Goal: Information Seeking & Learning: Check status

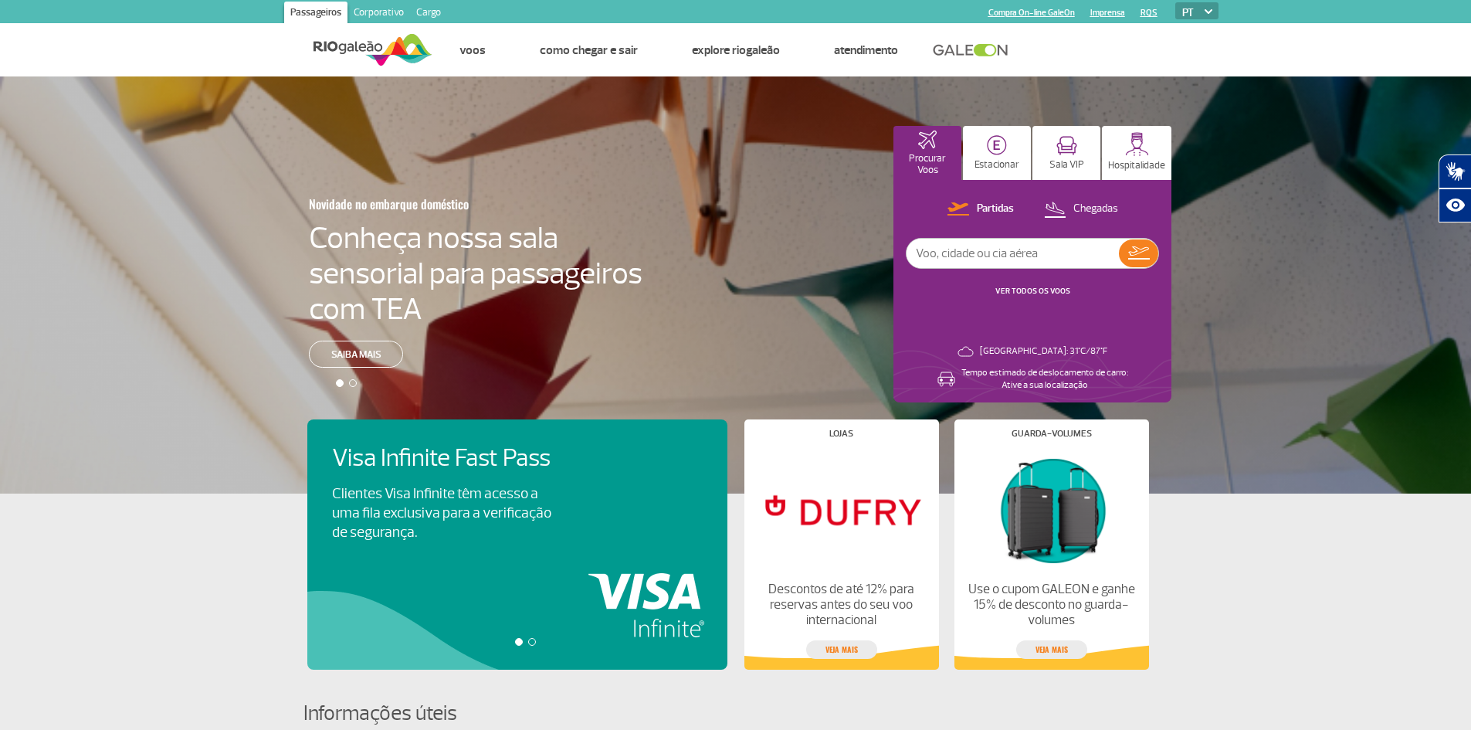
click at [533, 639] on div at bounding box center [532, 642] width 8 height 8
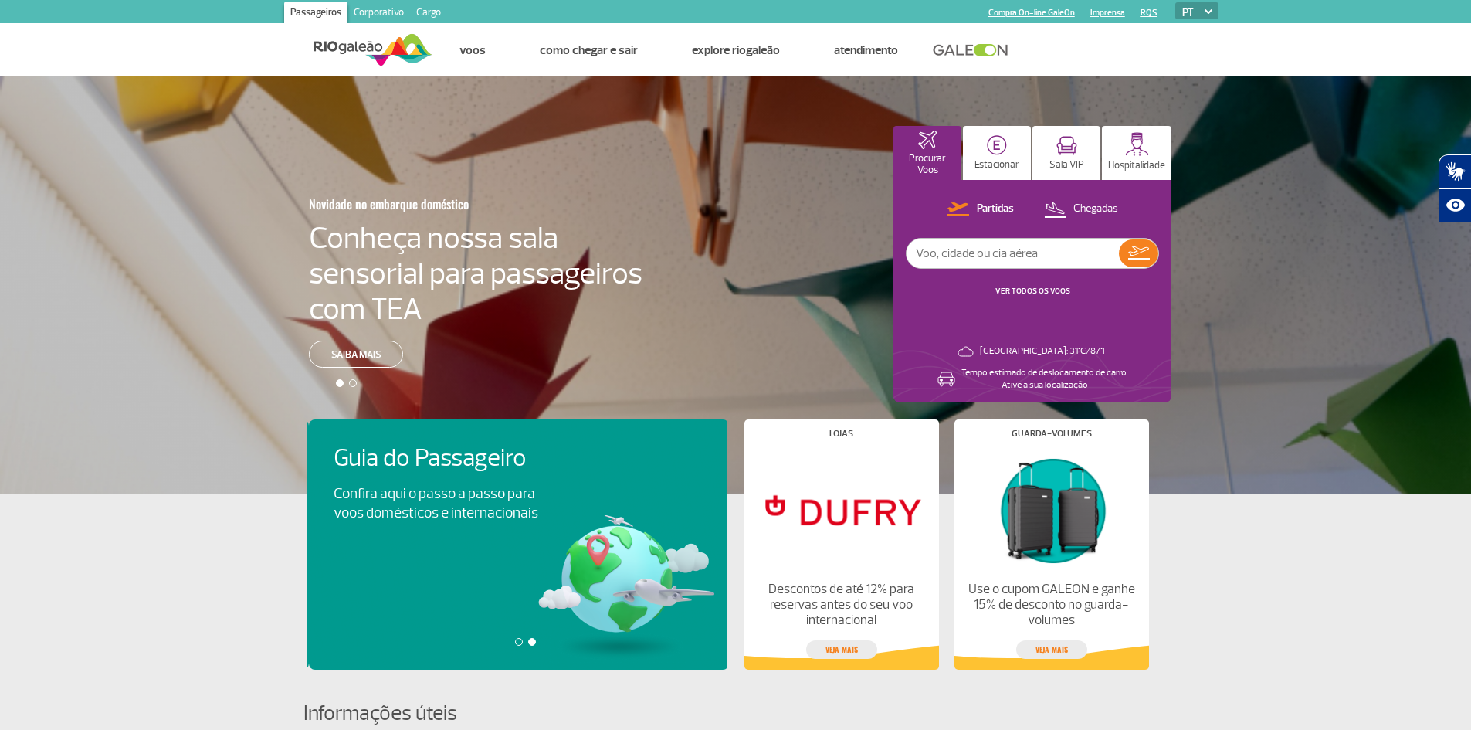
scroll to position [0, 420]
click at [1044, 289] on link "VER TODOS OS VOOS" at bounding box center [1032, 291] width 75 height 10
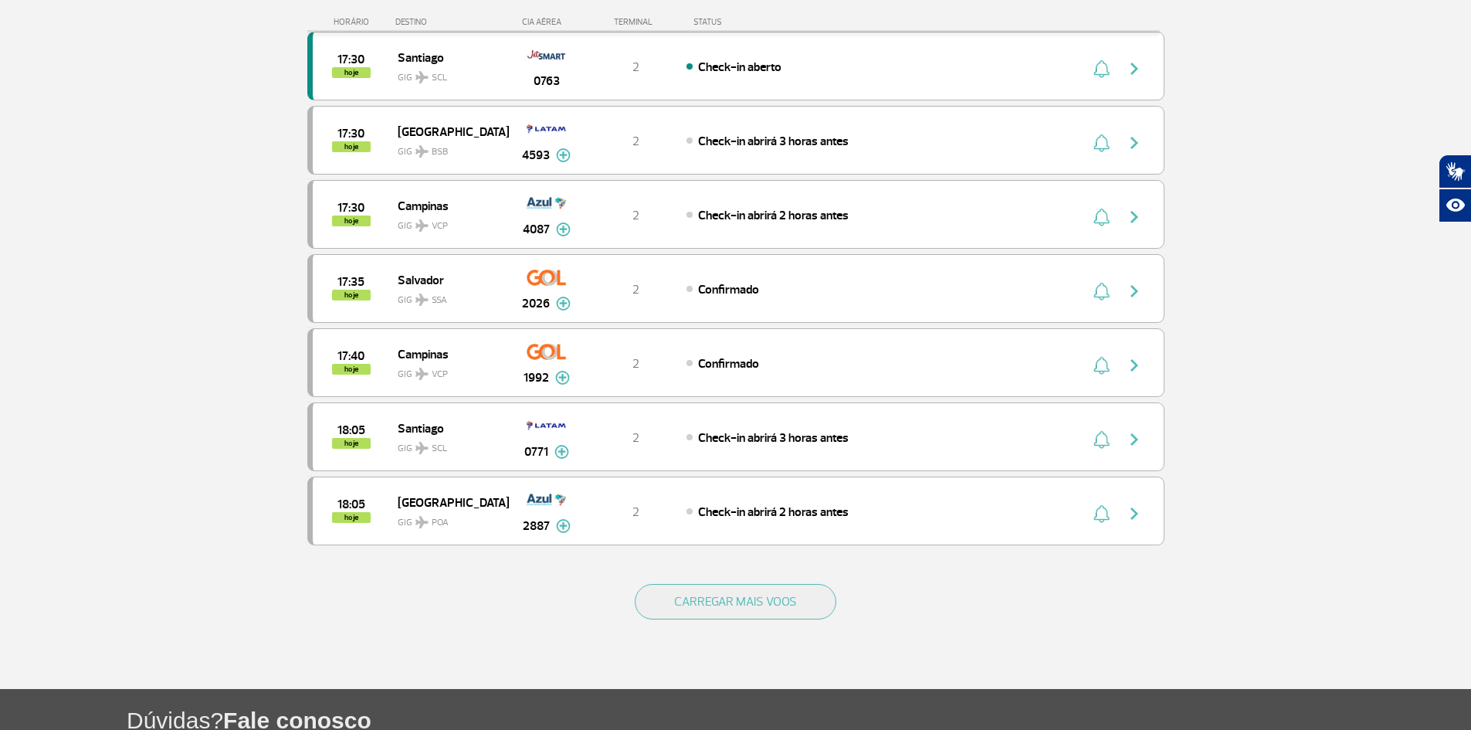
scroll to position [1236, 0]
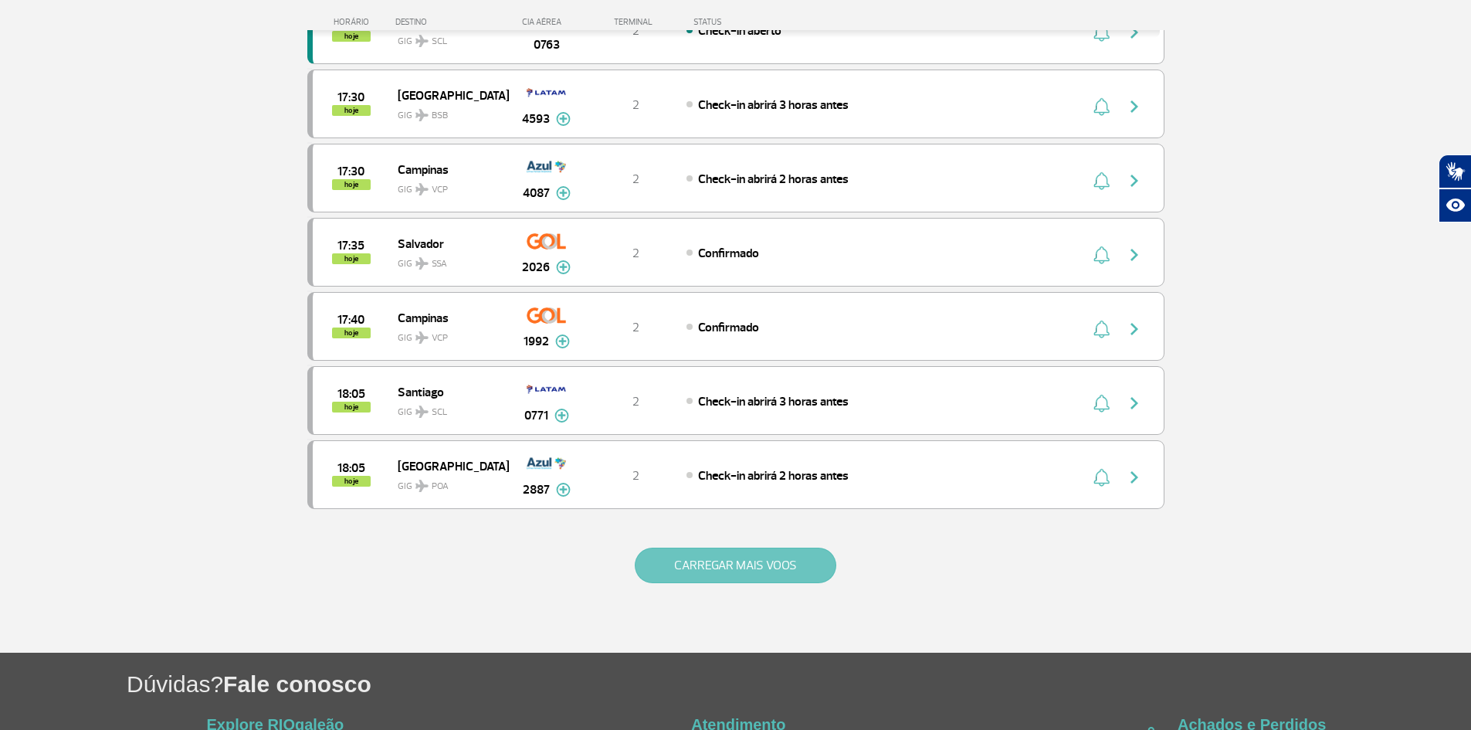
click at [759, 561] on button "CARREGAR MAIS VOOS" at bounding box center [736, 566] width 202 height 36
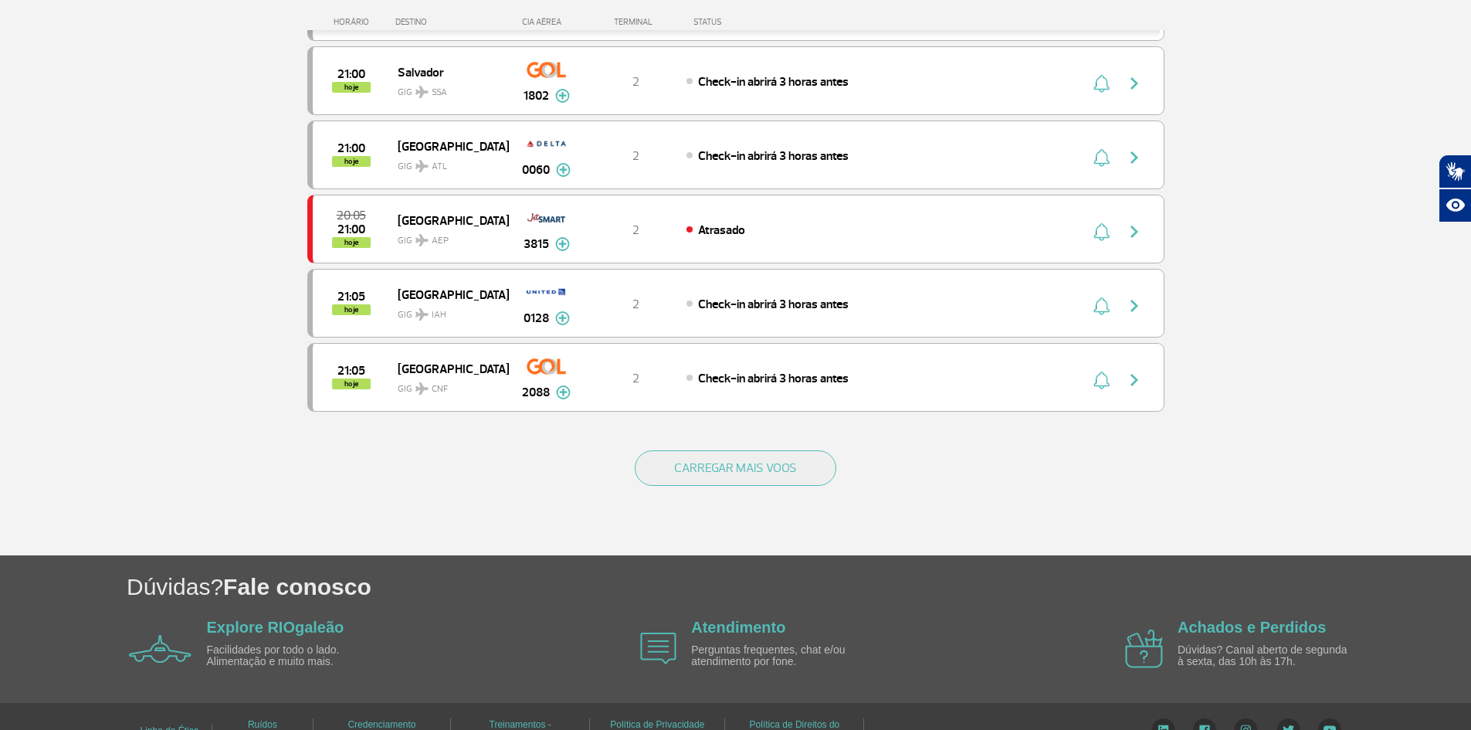
scroll to position [2845, 0]
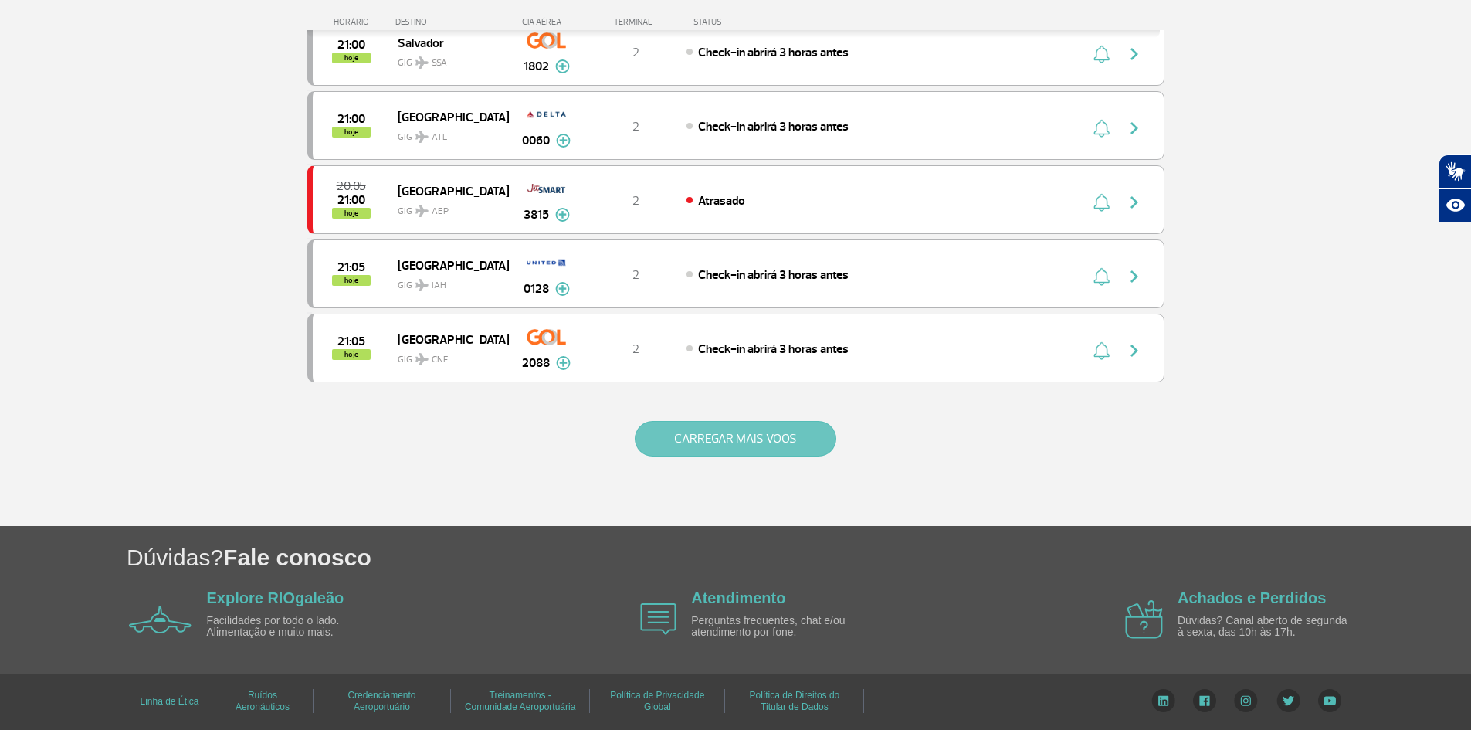
click at [761, 439] on button "CARREGAR MAIS VOOS" at bounding box center [736, 439] width 202 height 36
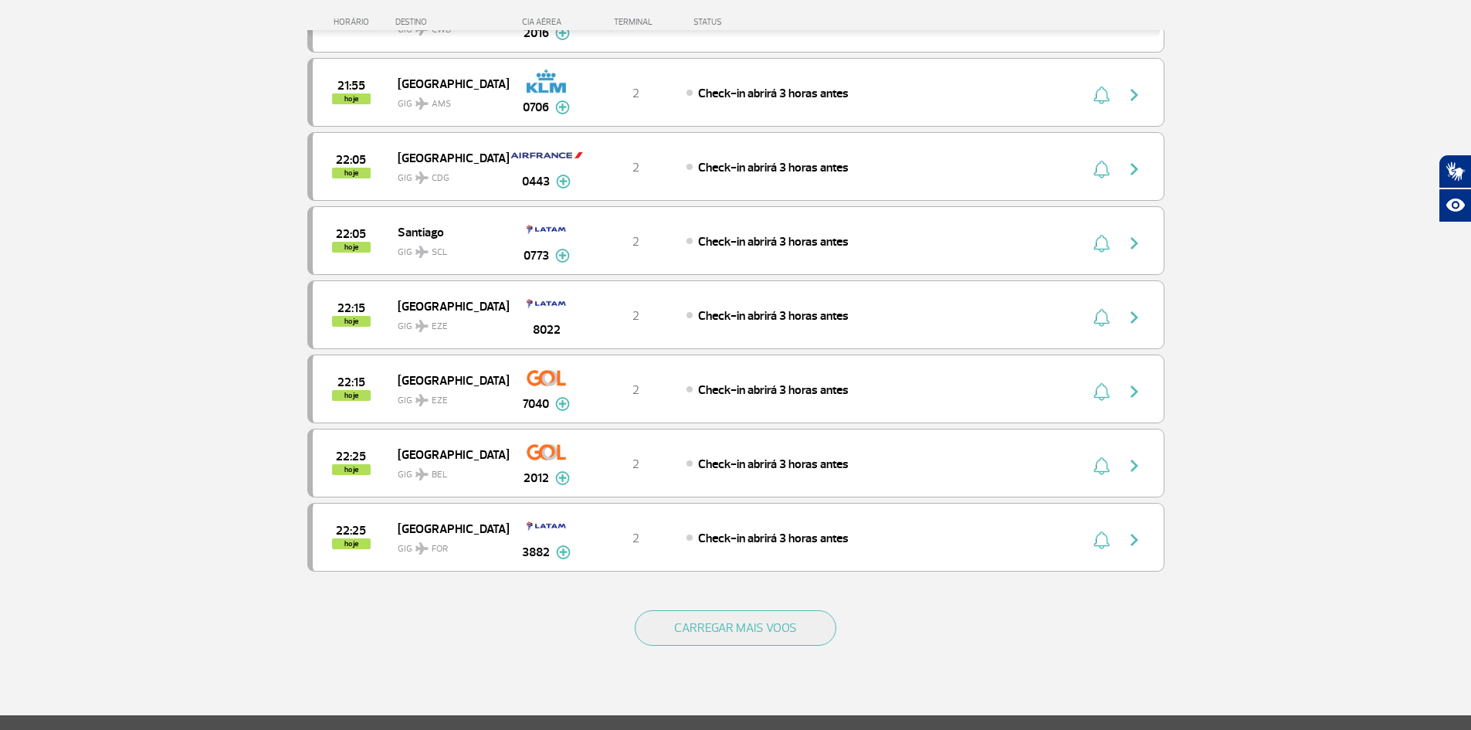
scroll to position [4235, 0]
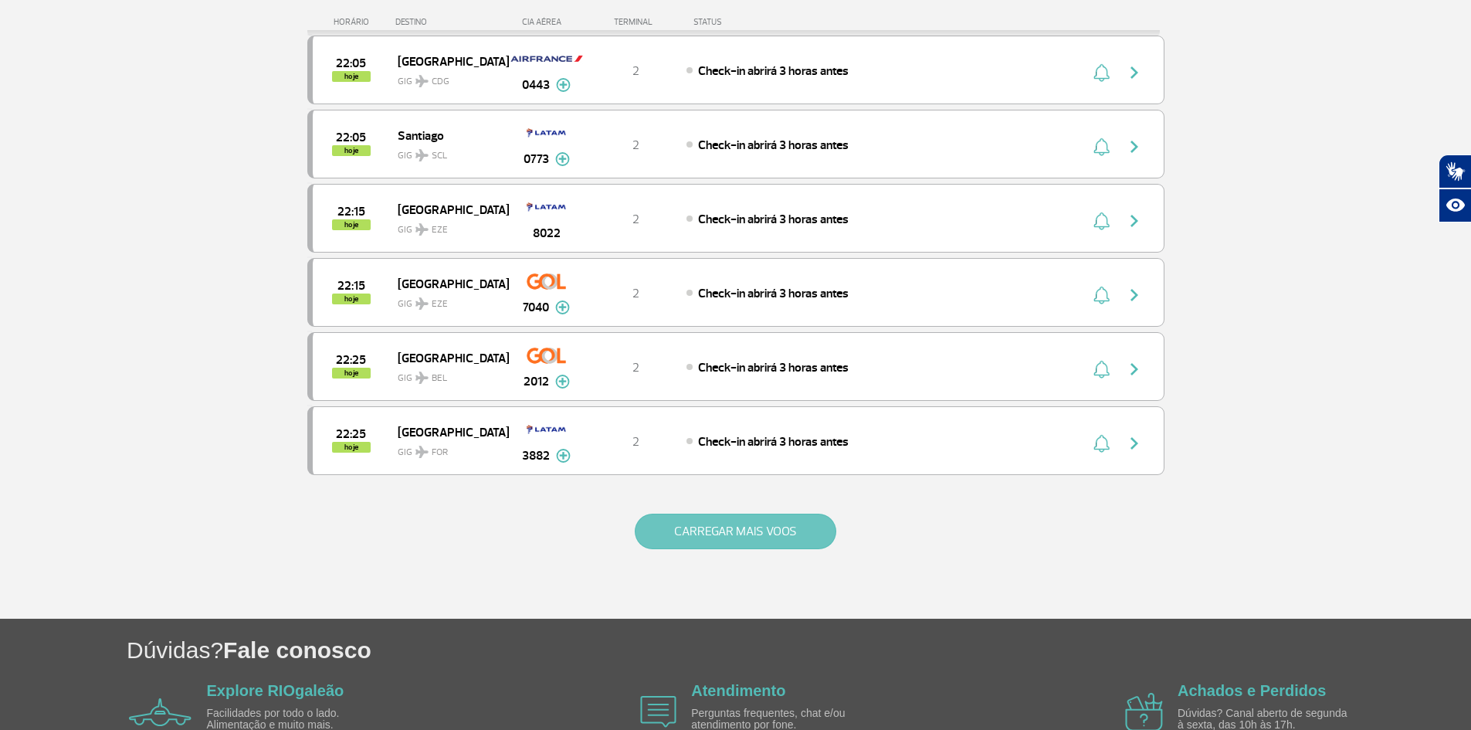
click at [727, 515] on button "CARREGAR MAIS VOOS" at bounding box center [736, 532] width 202 height 36
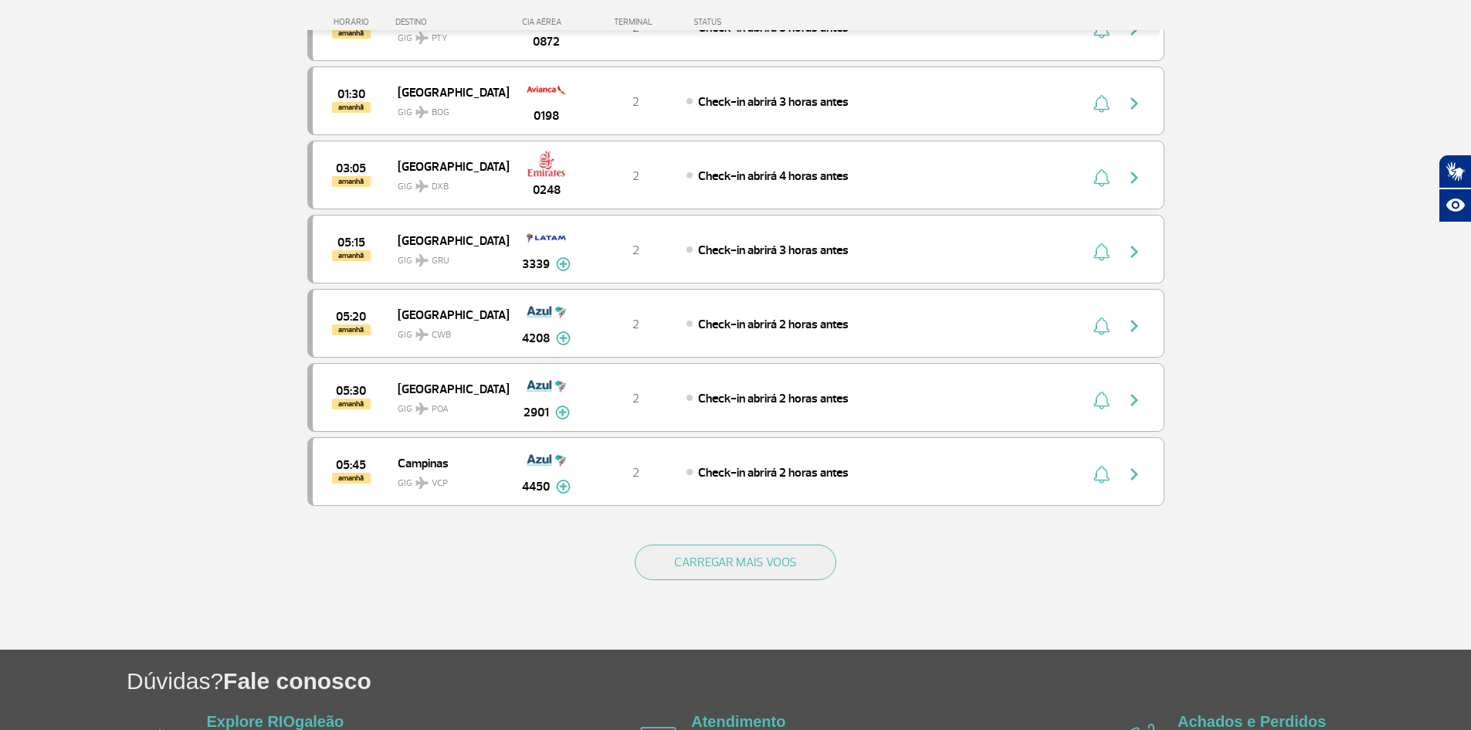
scroll to position [5703, 0]
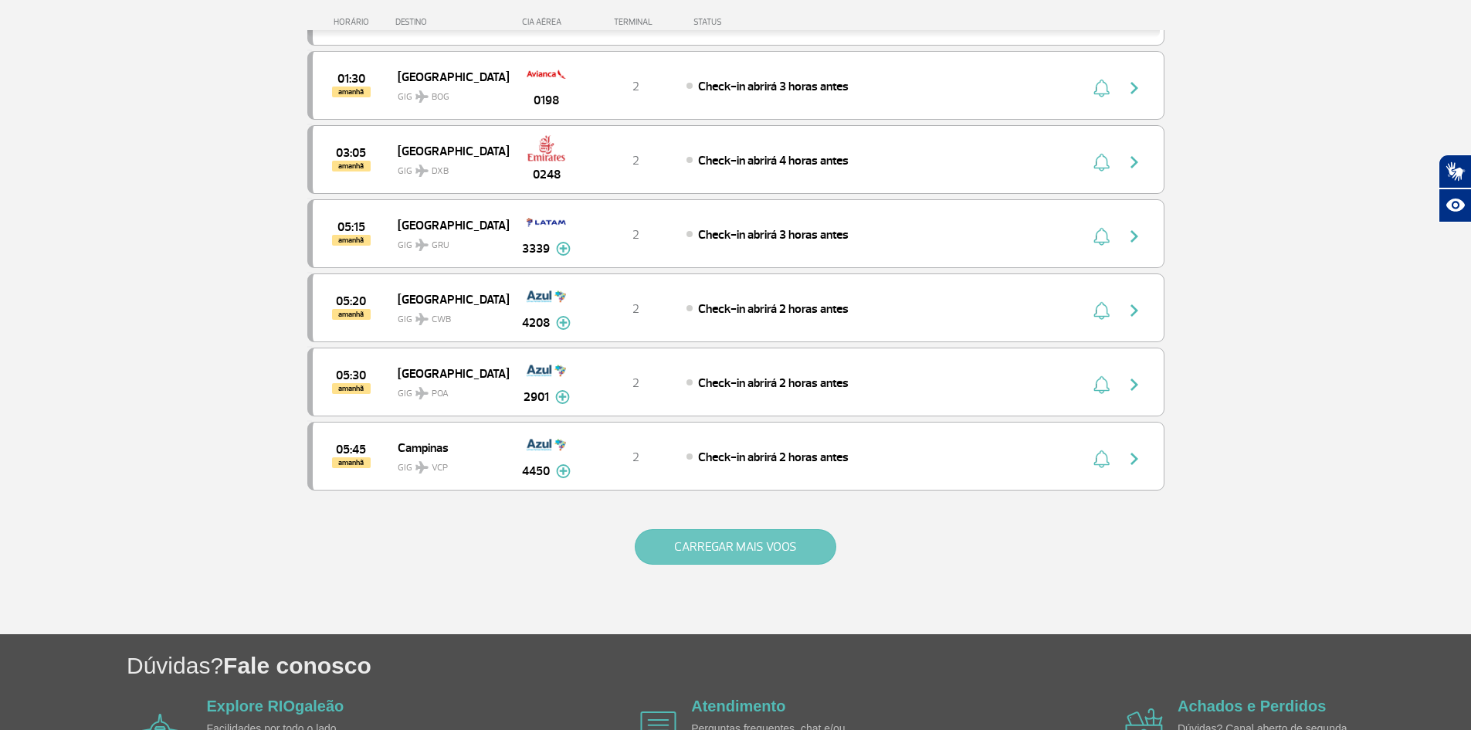
click at [771, 538] on button "CARREGAR MAIS VOOS" at bounding box center [736, 547] width 202 height 36
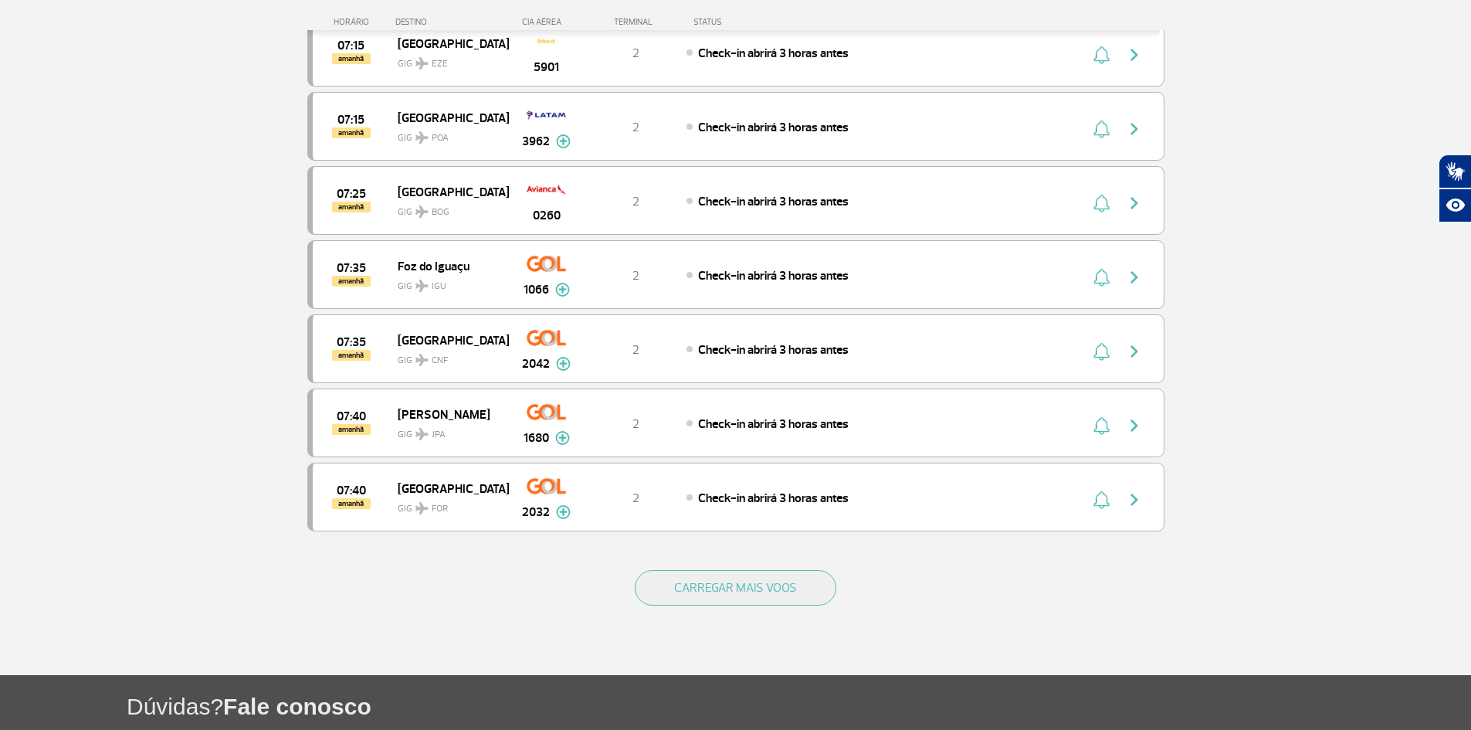
scroll to position [7247, 0]
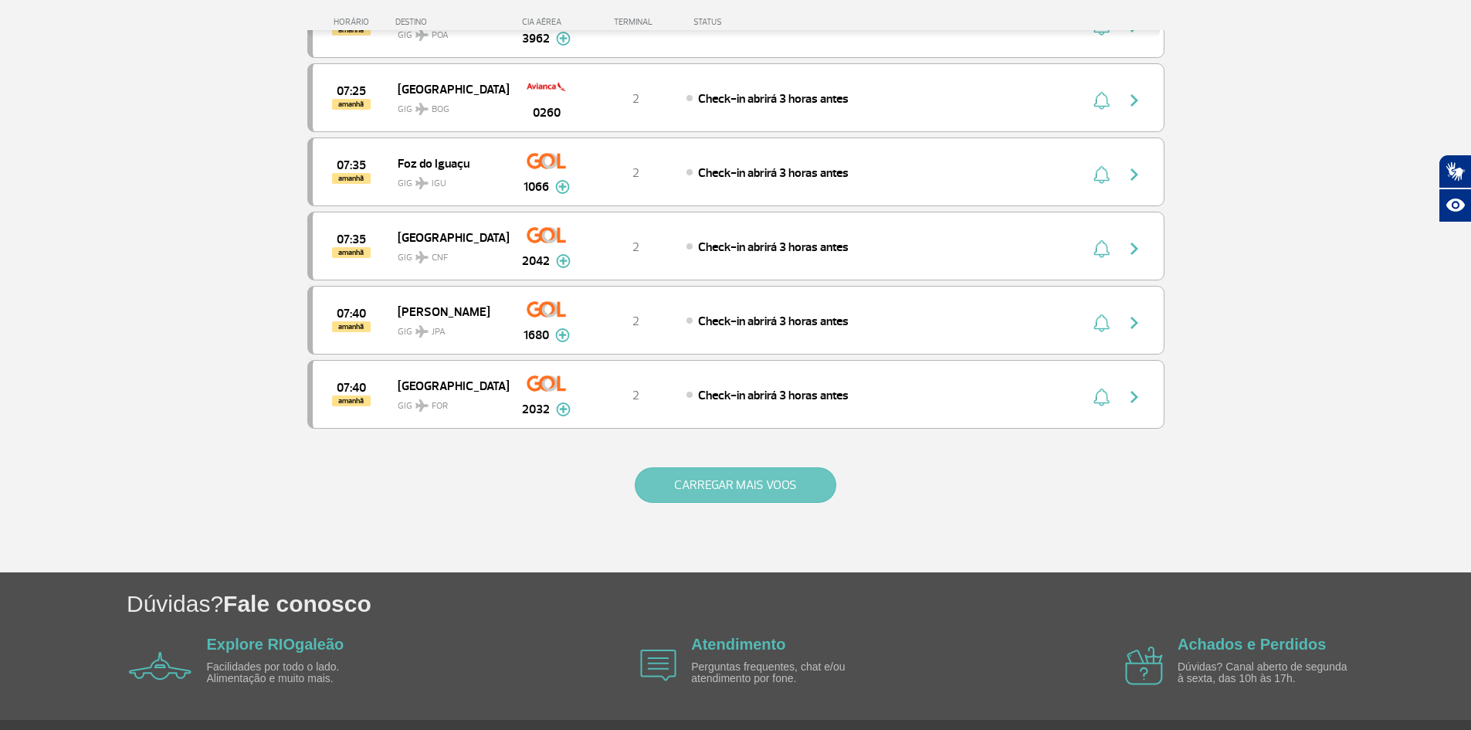
click at [761, 486] on button "CARREGAR MAIS VOOS" at bounding box center [736, 485] width 202 height 36
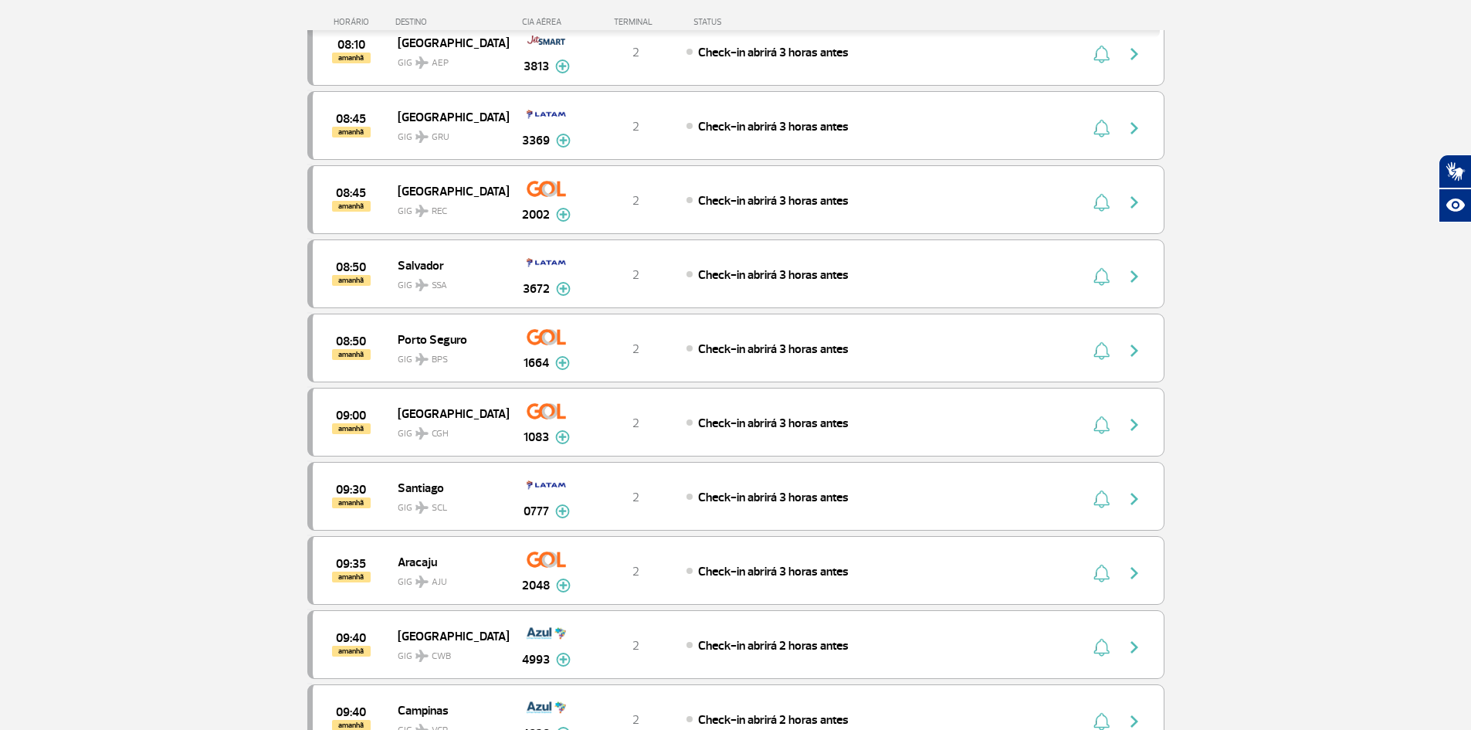
scroll to position [8637, 0]
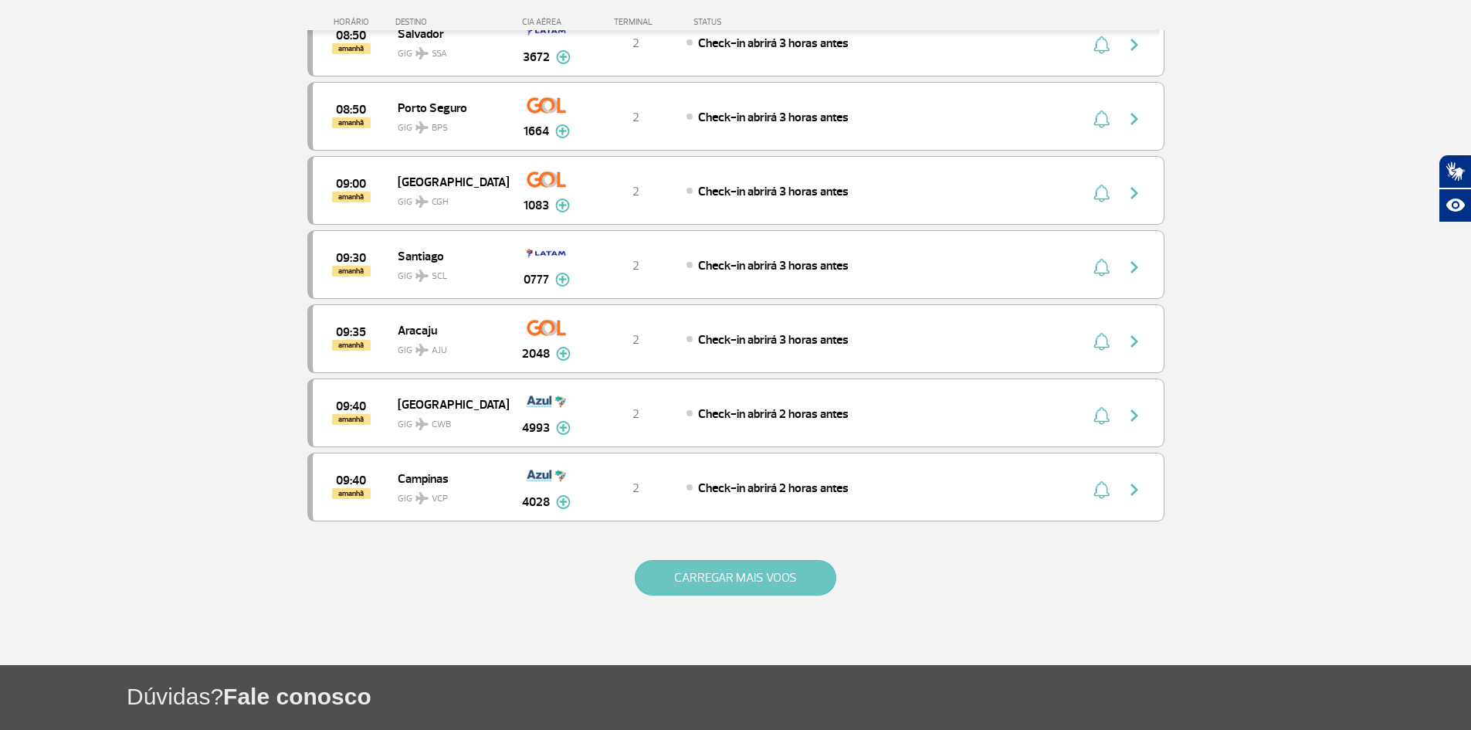
click at [801, 571] on button "CARREGAR MAIS VOOS" at bounding box center [736, 578] width 202 height 36
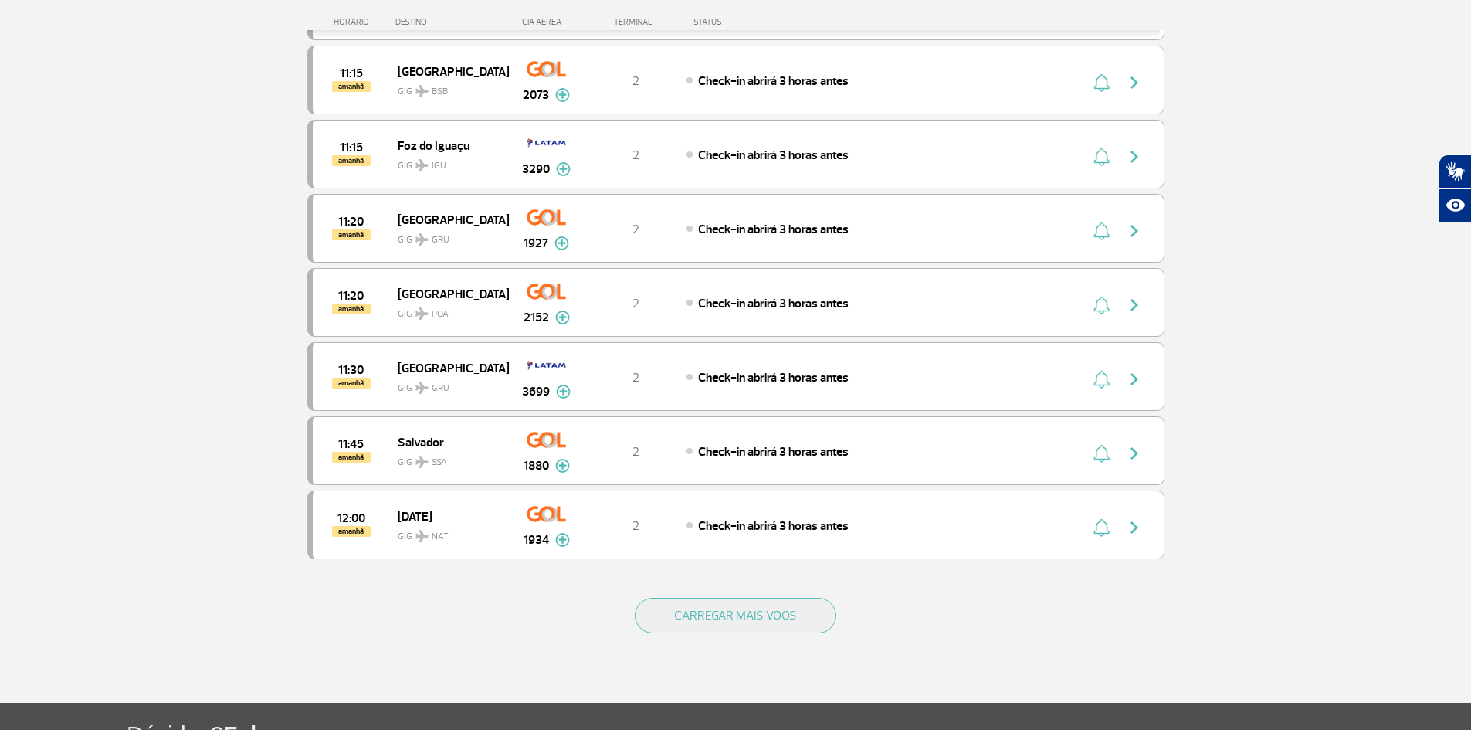
scroll to position [10105, 0]
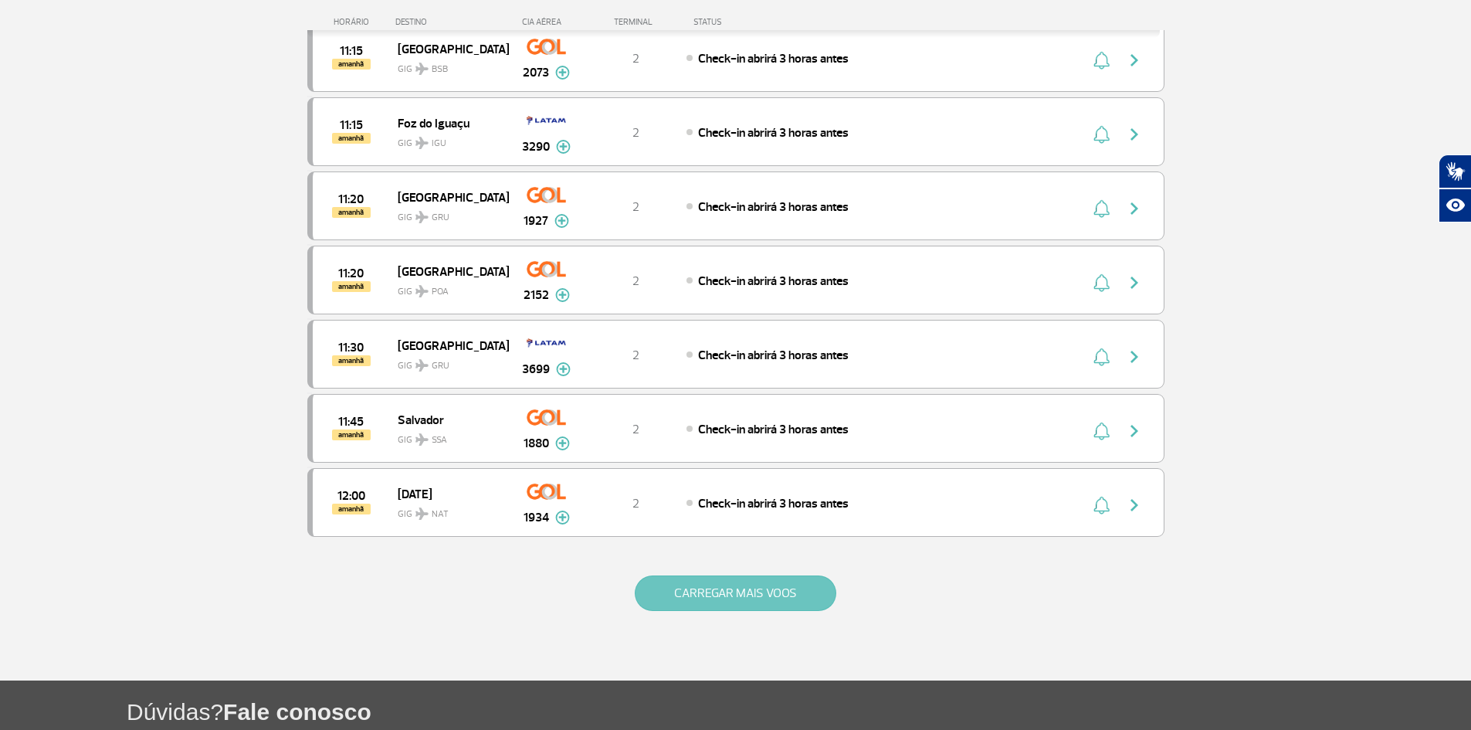
click at [760, 588] on button "CARREGAR MAIS VOOS" at bounding box center [736, 593] width 202 height 36
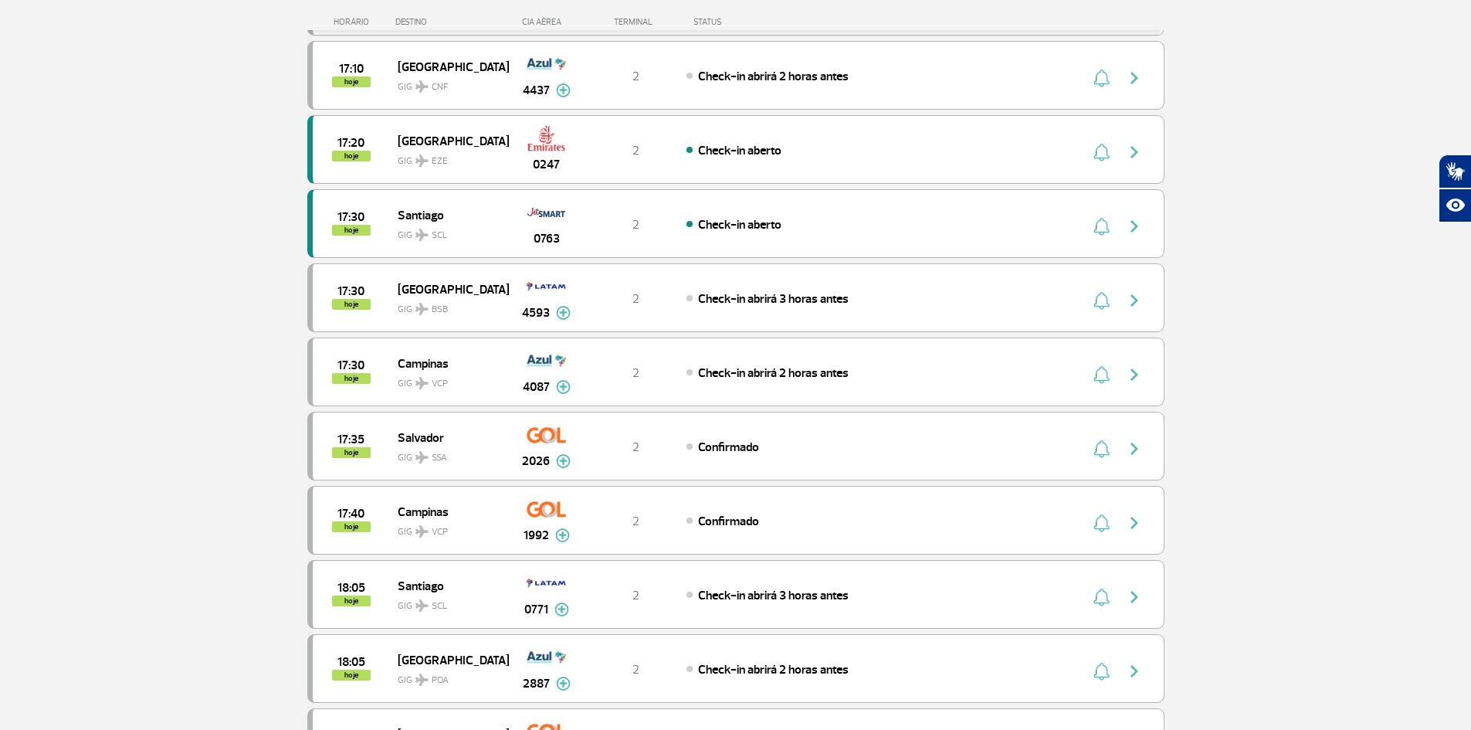
scroll to position [0, 0]
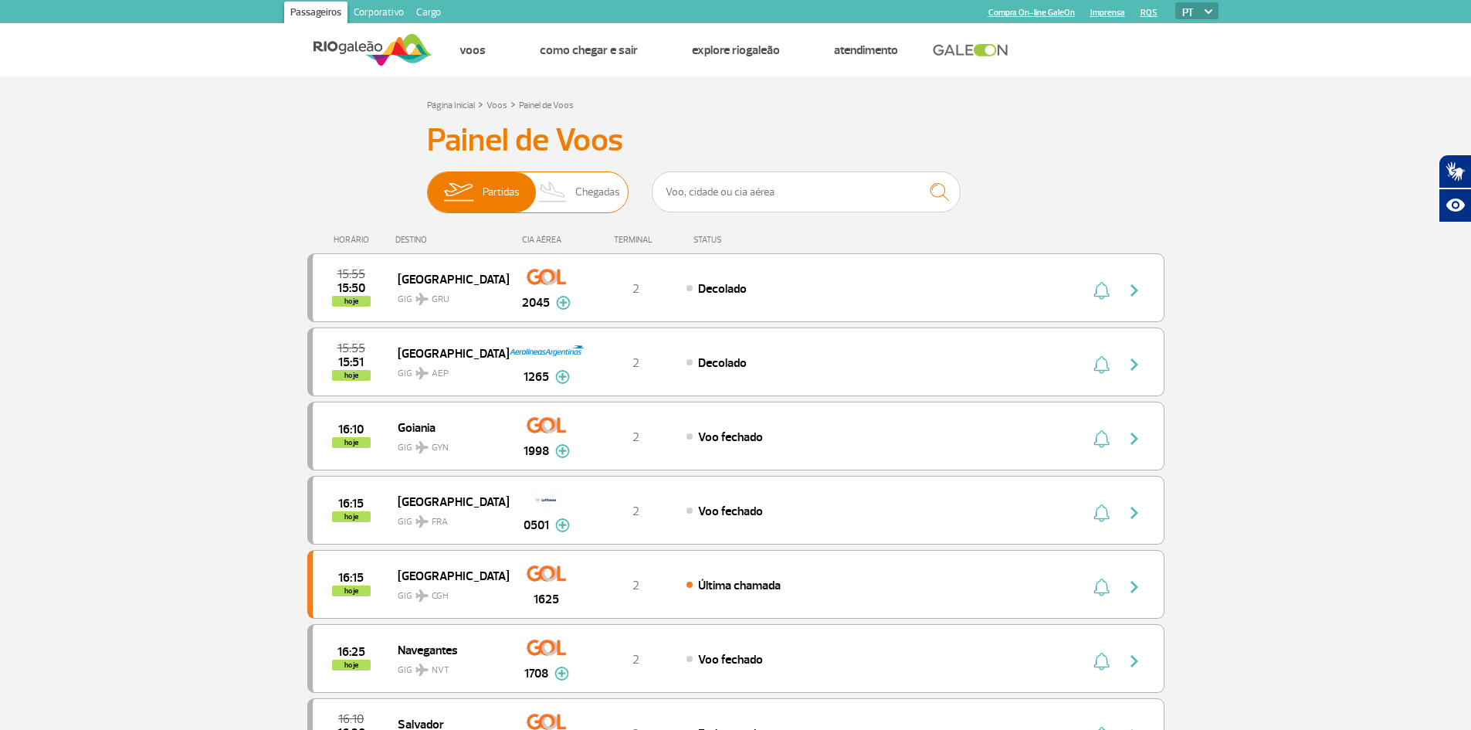
click at [597, 201] on span "Chegadas" at bounding box center [597, 192] width 45 height 40
click at [427, 185] on input "Partidas Chegadas" at bounding box center [427, 185] width 0 height 0
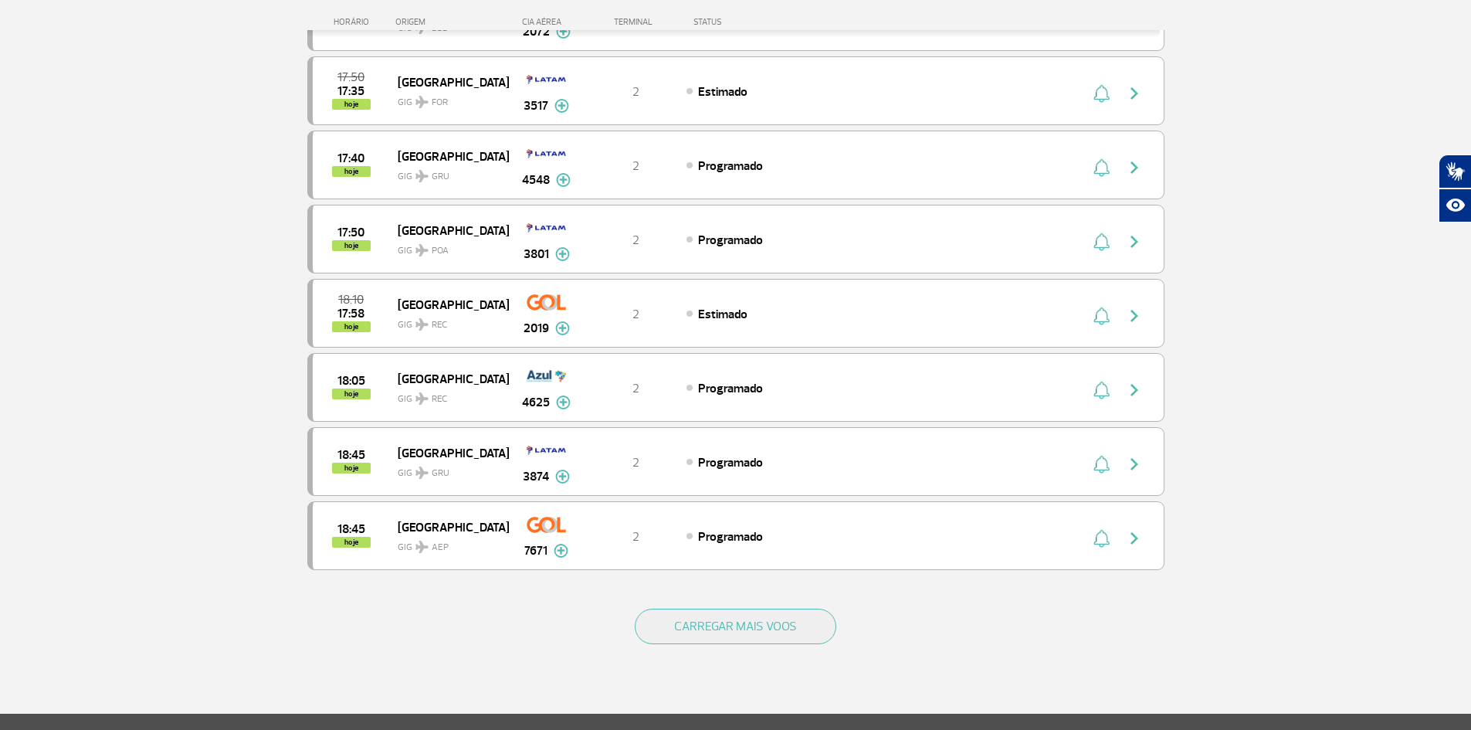
scroll to position [1362, 0]
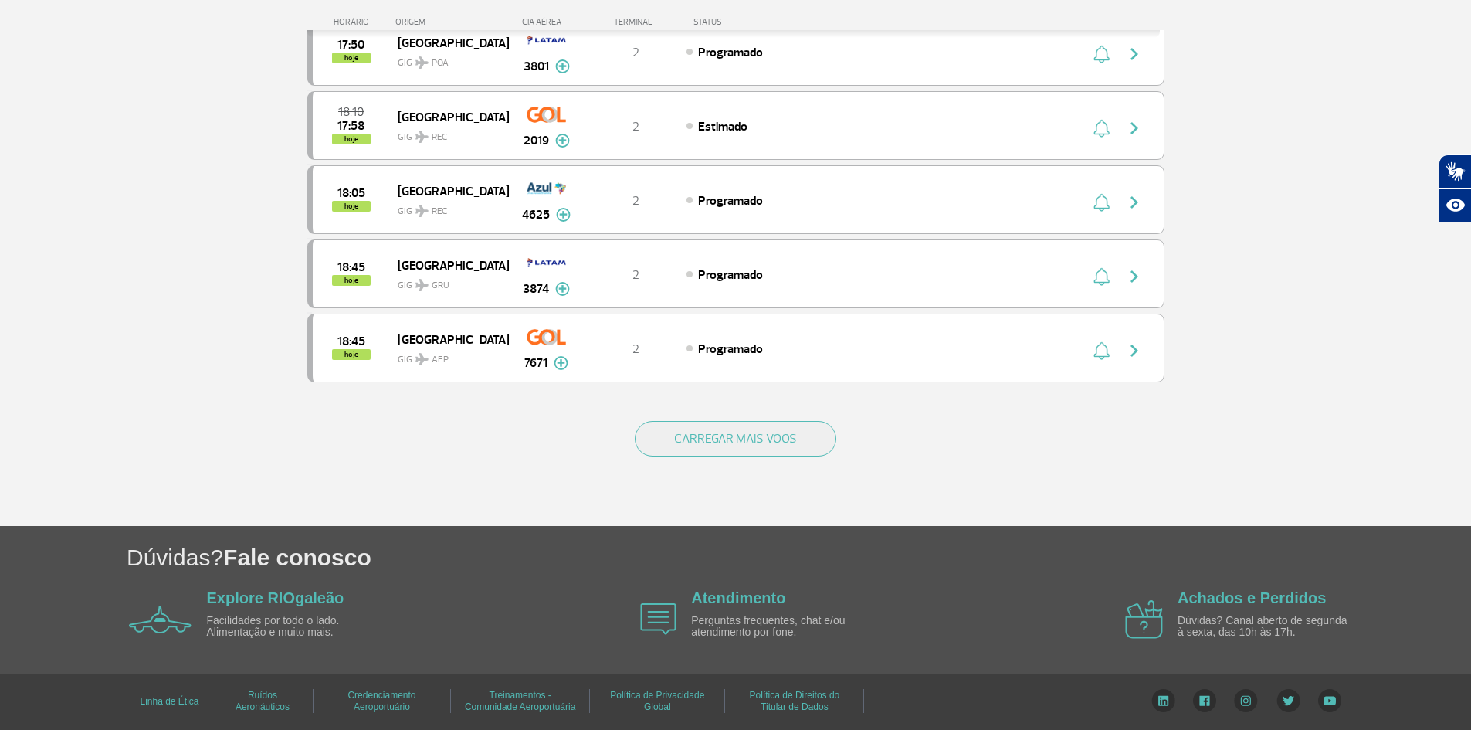
click at [751, 463] on div "CARREGAR MAIS VOOS" at bounding box center [735, 464] width 857 height 124
click at [759, 429] on button "CARREGAR MAIS VOOS" at bounding box center [736, 439] width 202 height 36
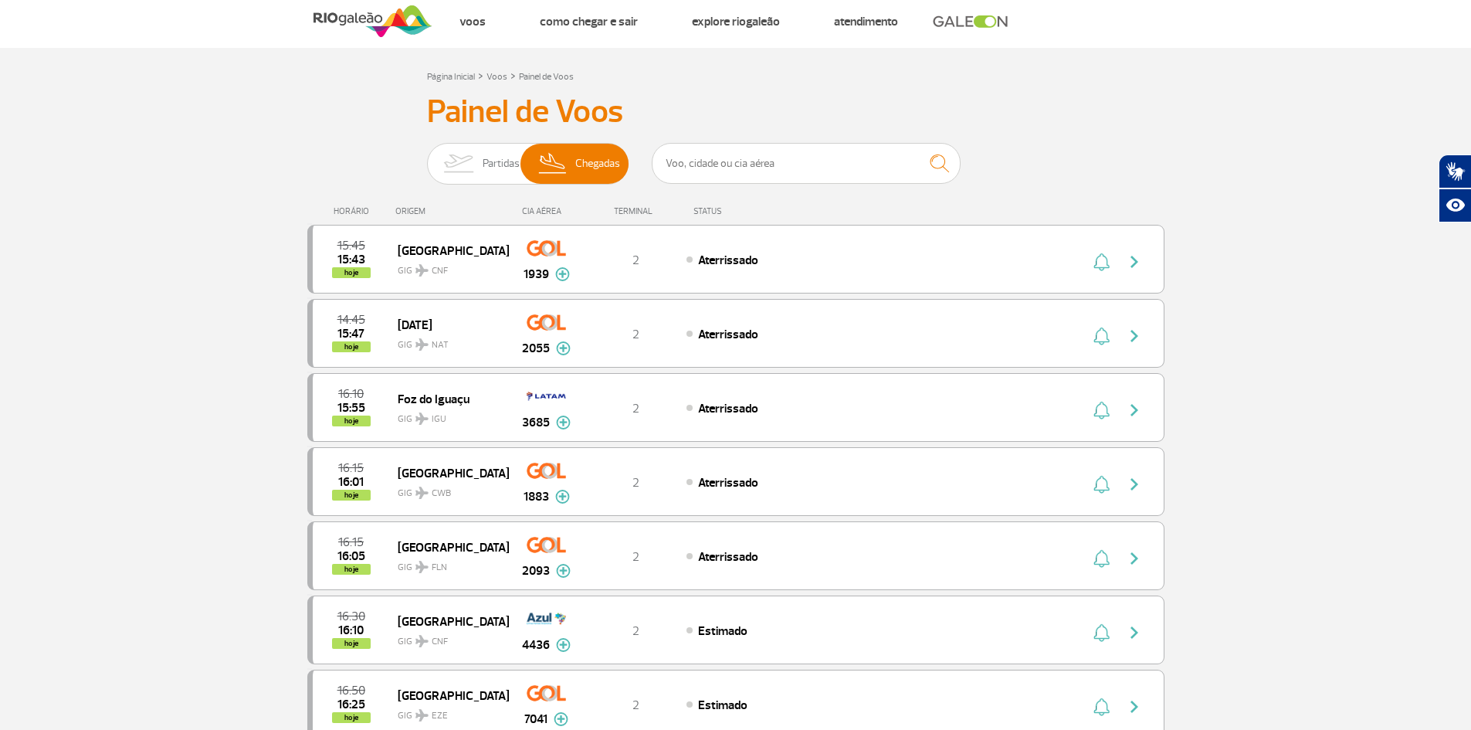
scroll to position [0, 0]
